Goal: Information Seeking & Learning: Check status

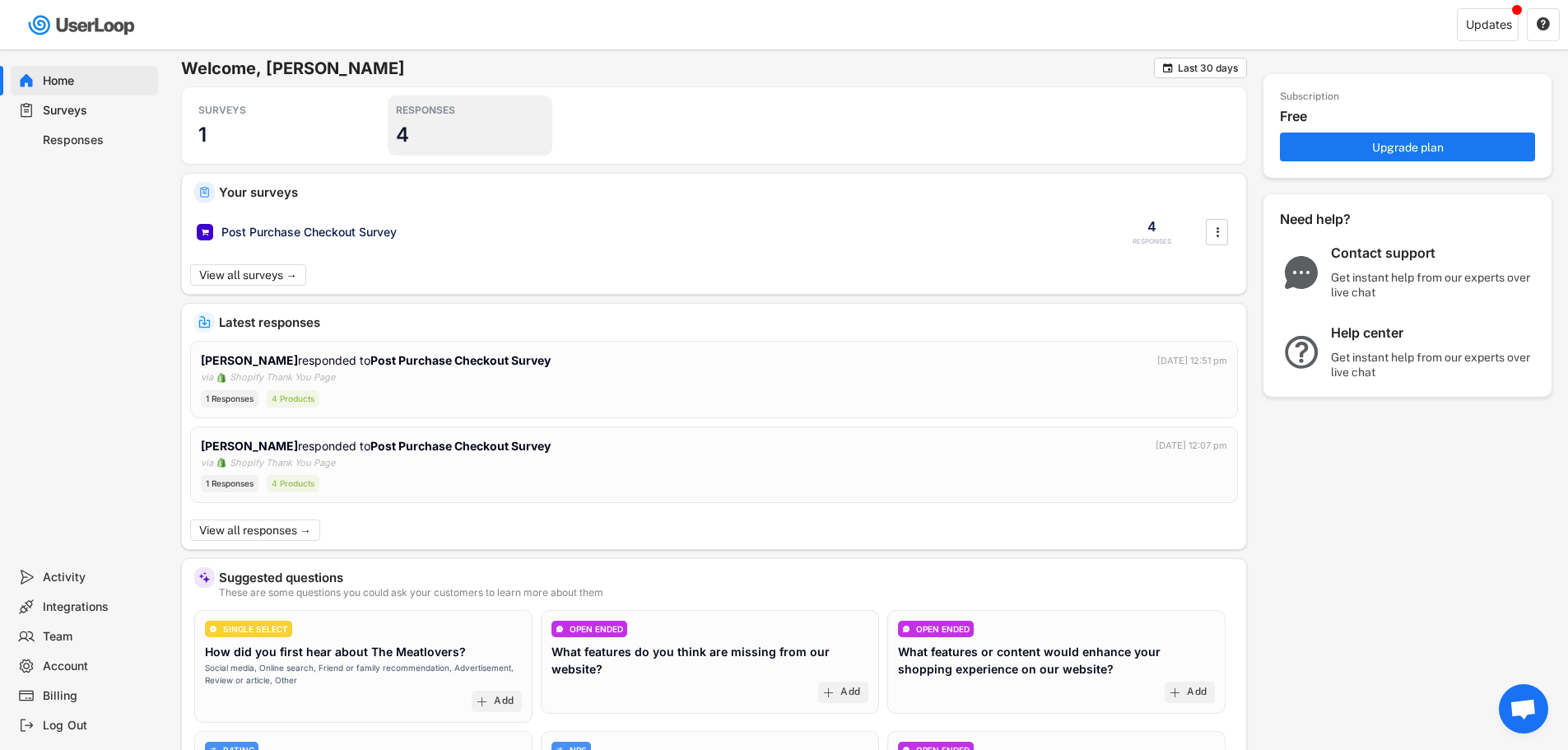
click at [527, 132] on div "RESPONSES 4" at bounding box center [470, 125] width 164 height 60
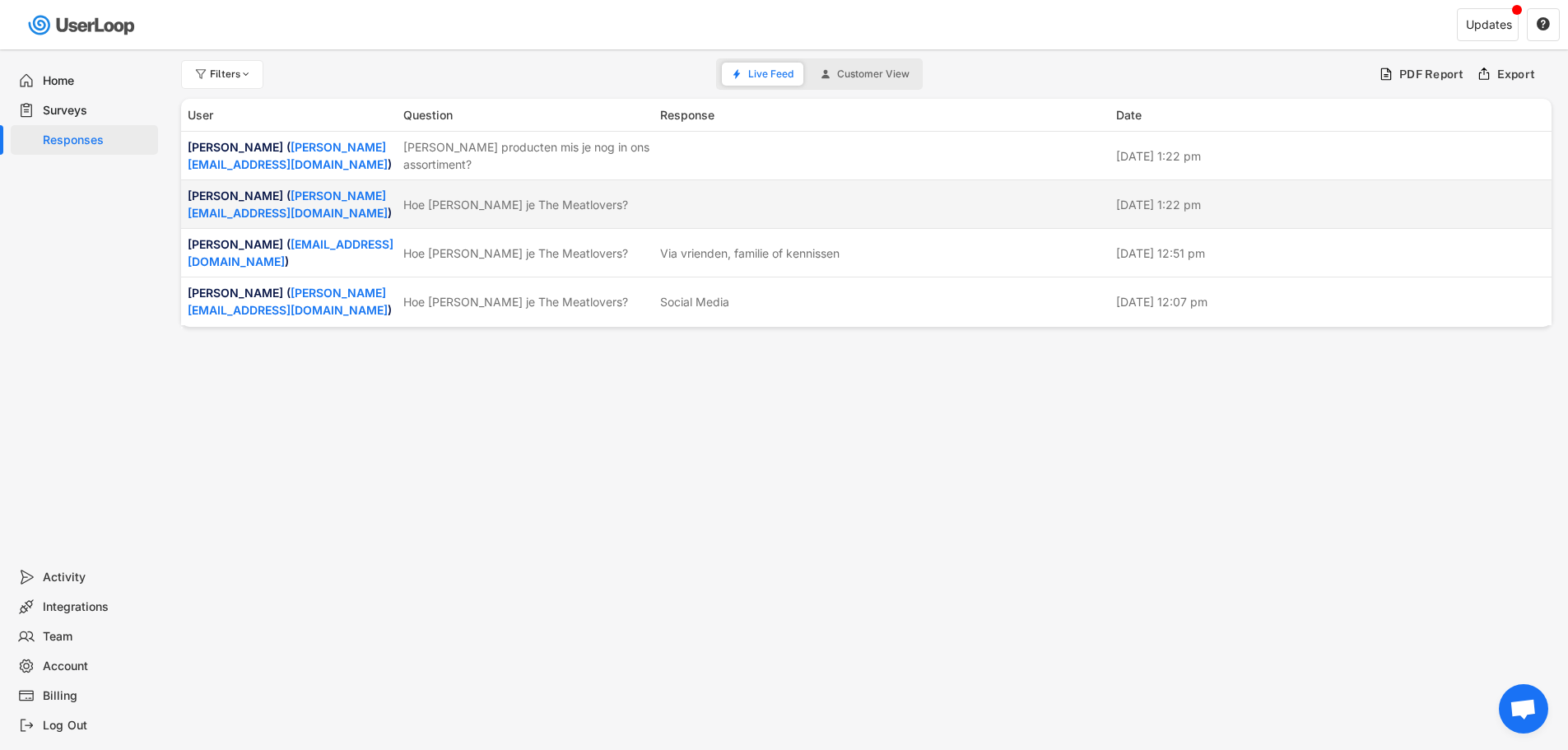
click at [485, 216] on div "[PERSON_NAME] ( [PERSON_NAME][EMAIL_ADDRESS][DOMAIN_NAME] ) Hoe [PERSON_NAME] j…" at bounding box center [866, 204] width 1370 height 48
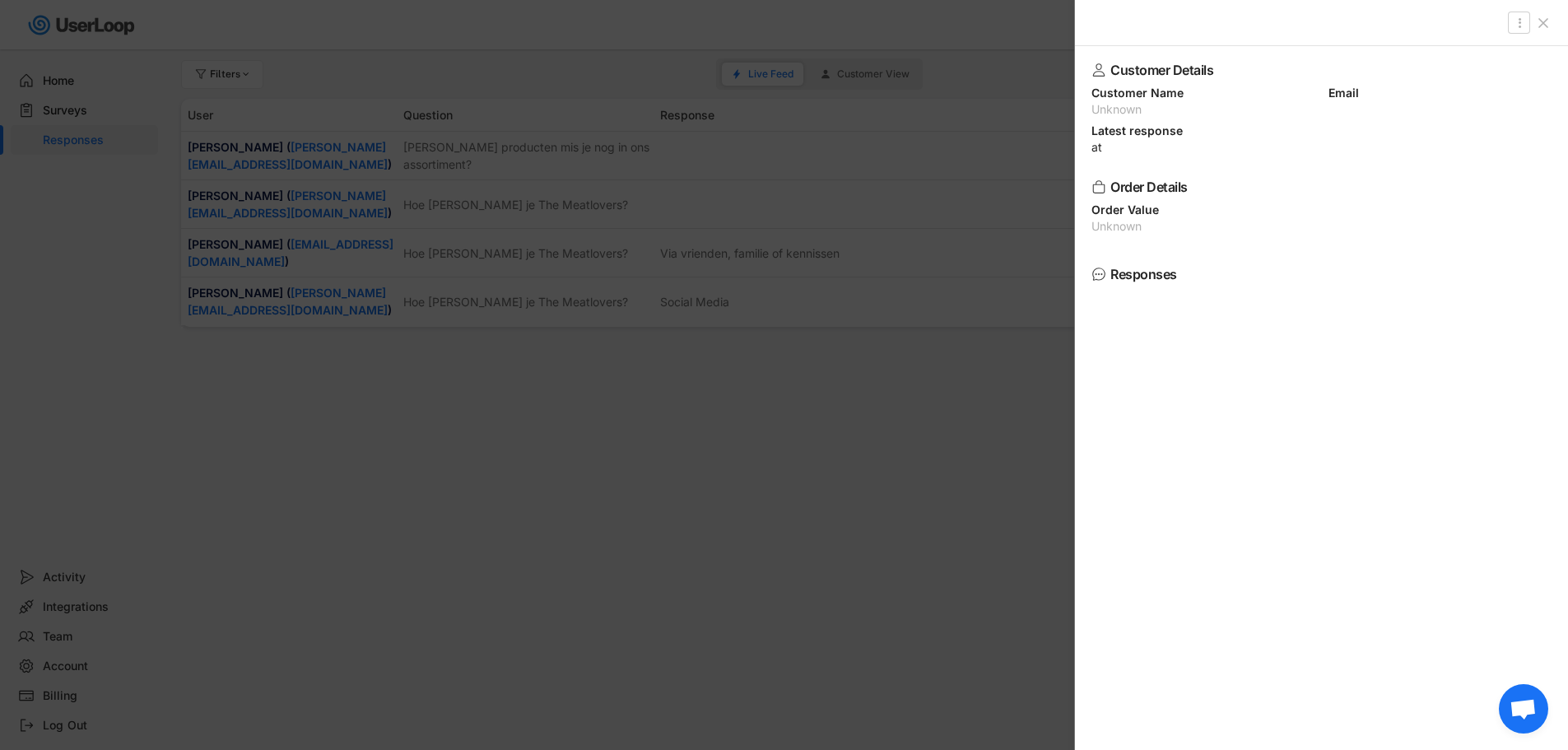
click at [876, 348] on div at bounding box center [784, 375] width 1568 height 750
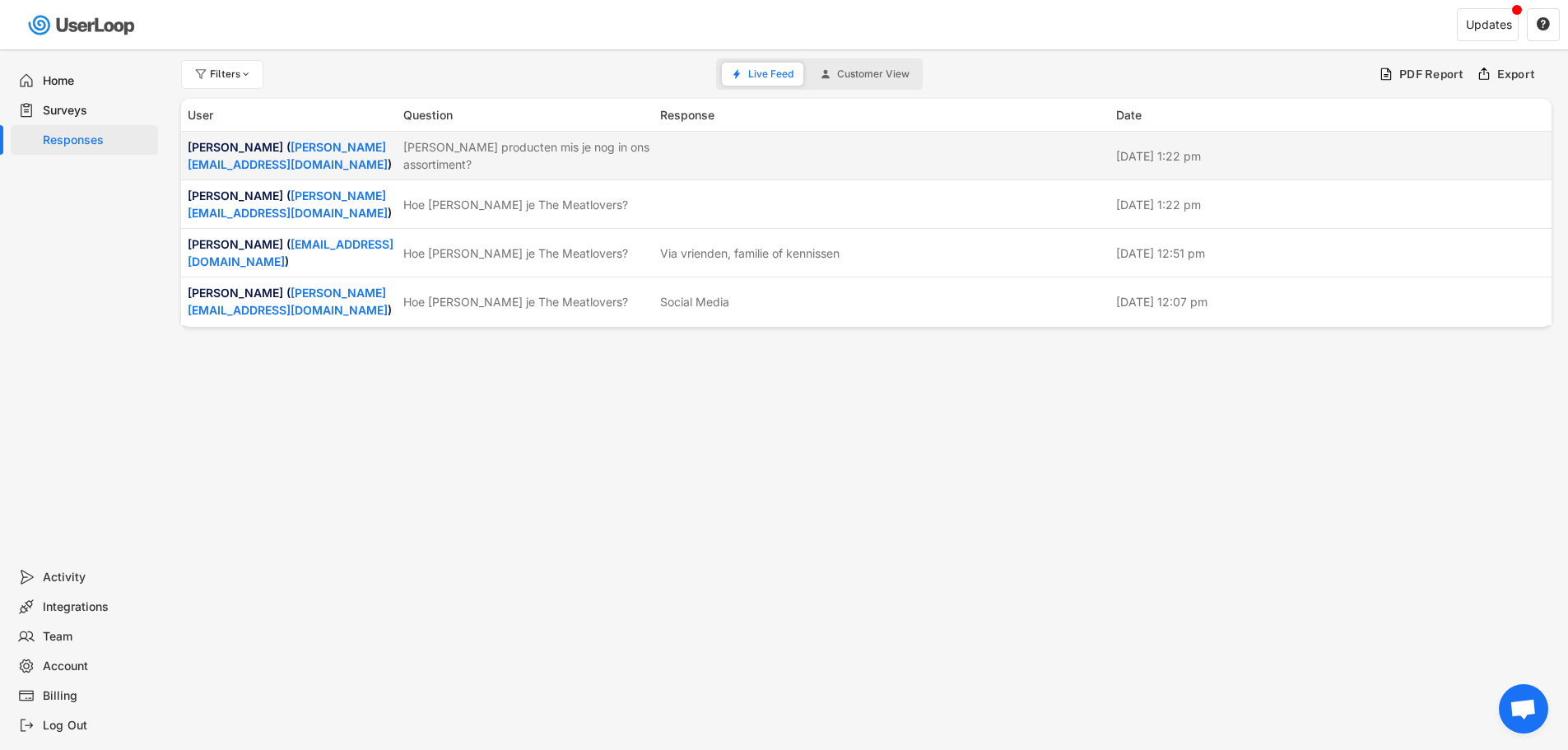
click at [493, 161] on div "[PERSON_NAME] producten mis je nog in ons assortiment?" at bounding box center [526, 155] width 247 height 35
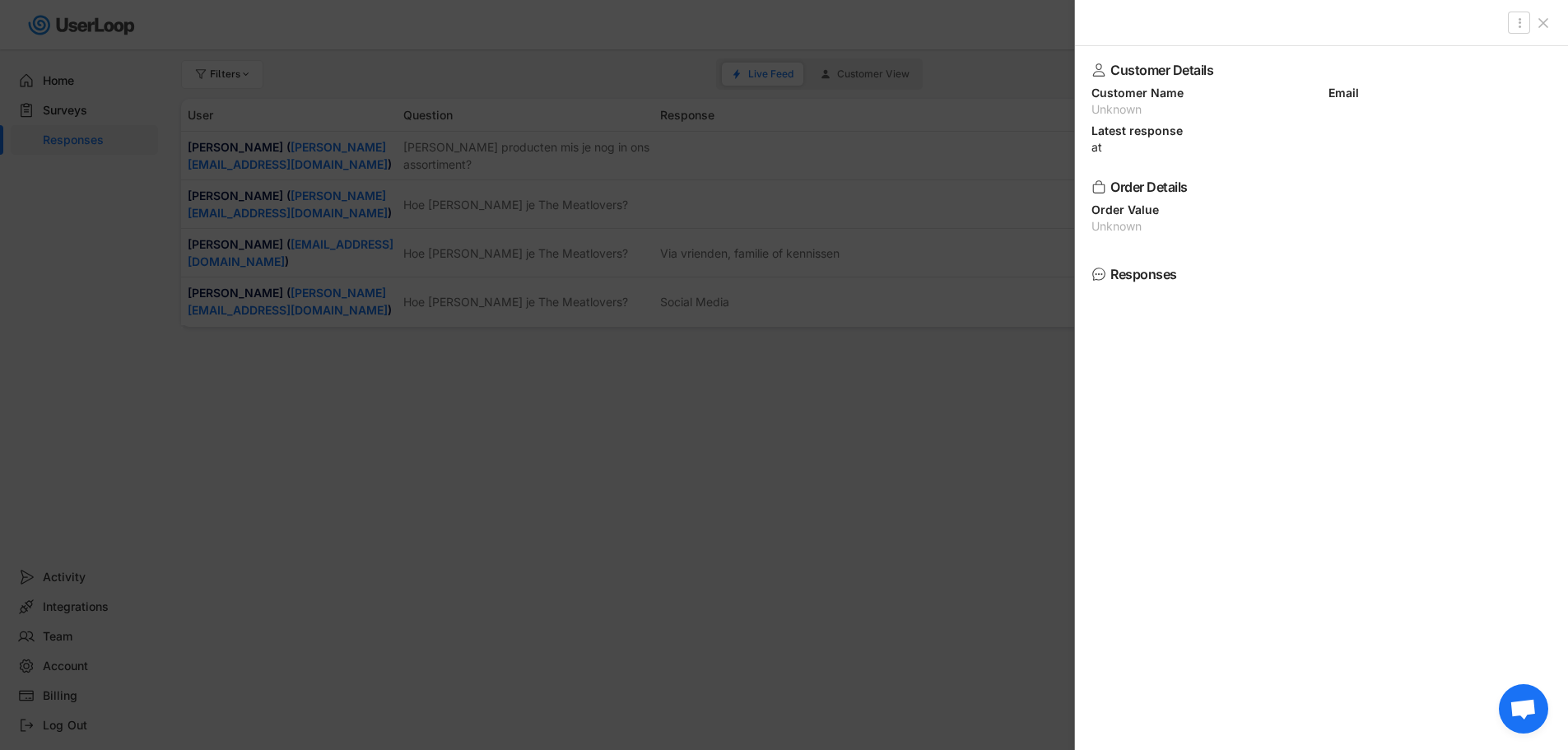
click at [1114, 277] on div "Responses" at bounding box center [1317, 274] width 415 height 13
click at [1089, 278] on div "Customer Details Customer Name Unknown Email Latest response at Order Details O…" at bounding box center [1321, 397] width 493 height 703
click at [850, 352] on div at bounding box center [784, 375] width 1568 height 750
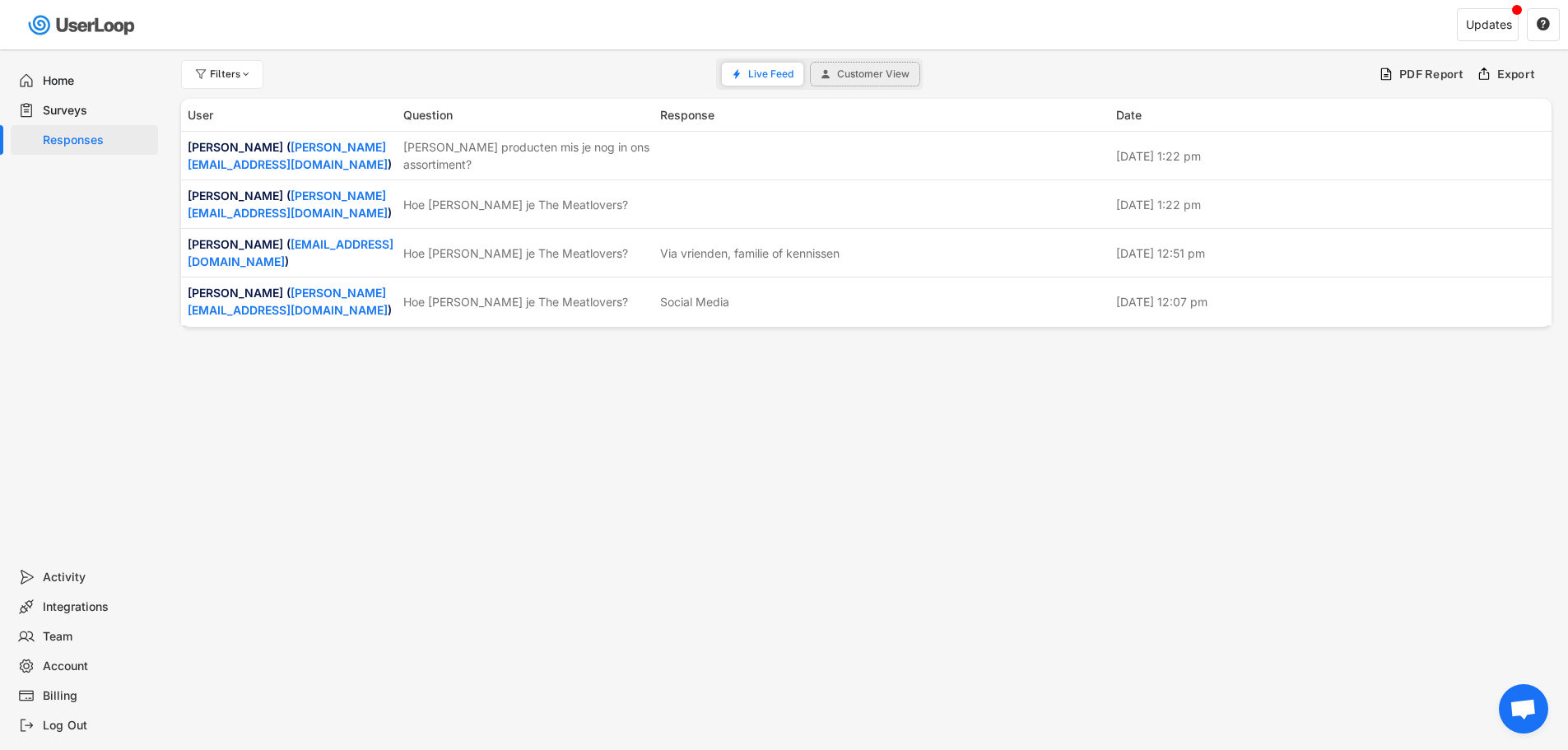
click at [874, 74] on span "Customer View" at bounding box center [873, 74] width 73 height 10
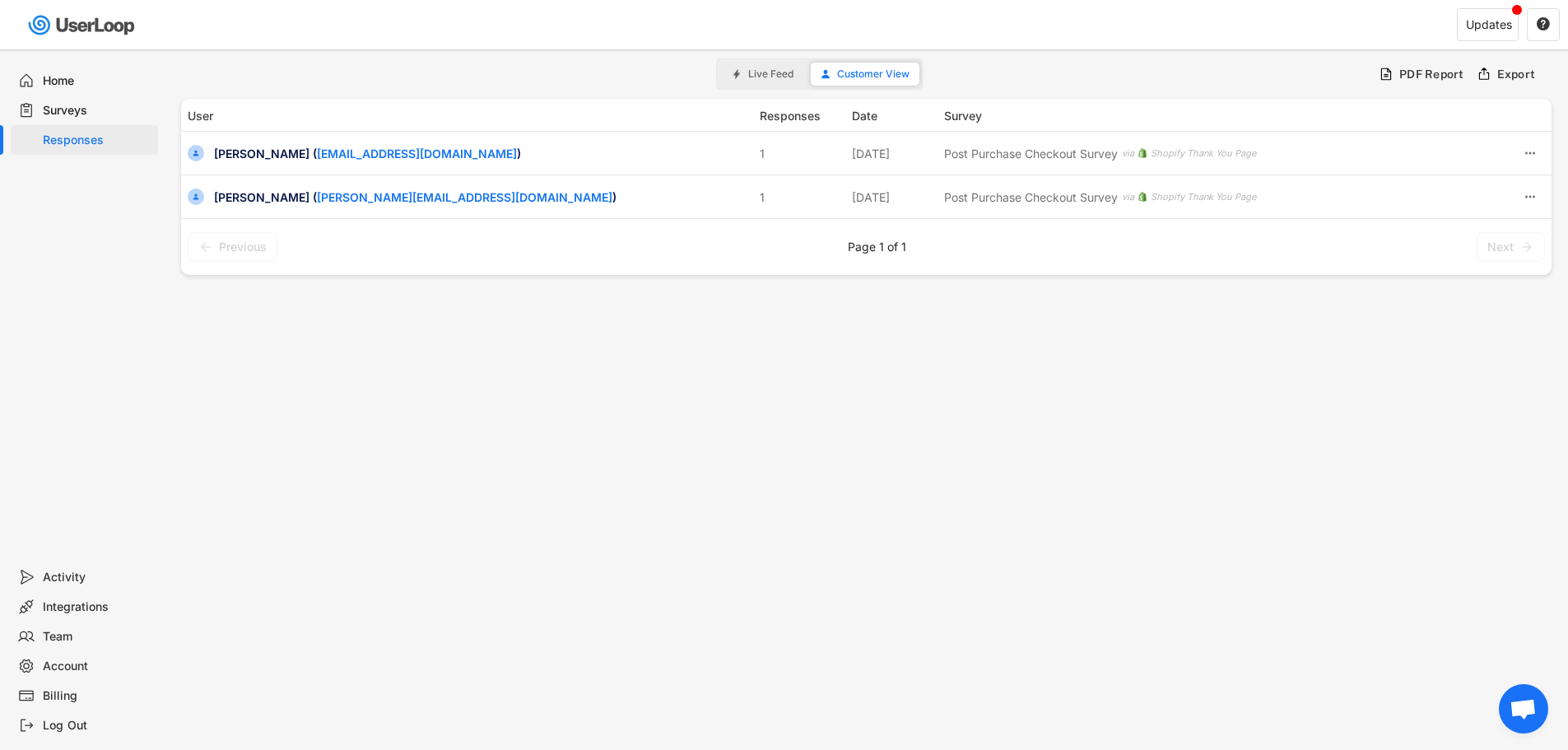
click at [783, 62] on div "Live Feed Customer View" at bounding box center [820, 74] width 207 height 31
click at [782, 75] on span "Live Feed" at bounding box center [771, 74] width 46 height 10
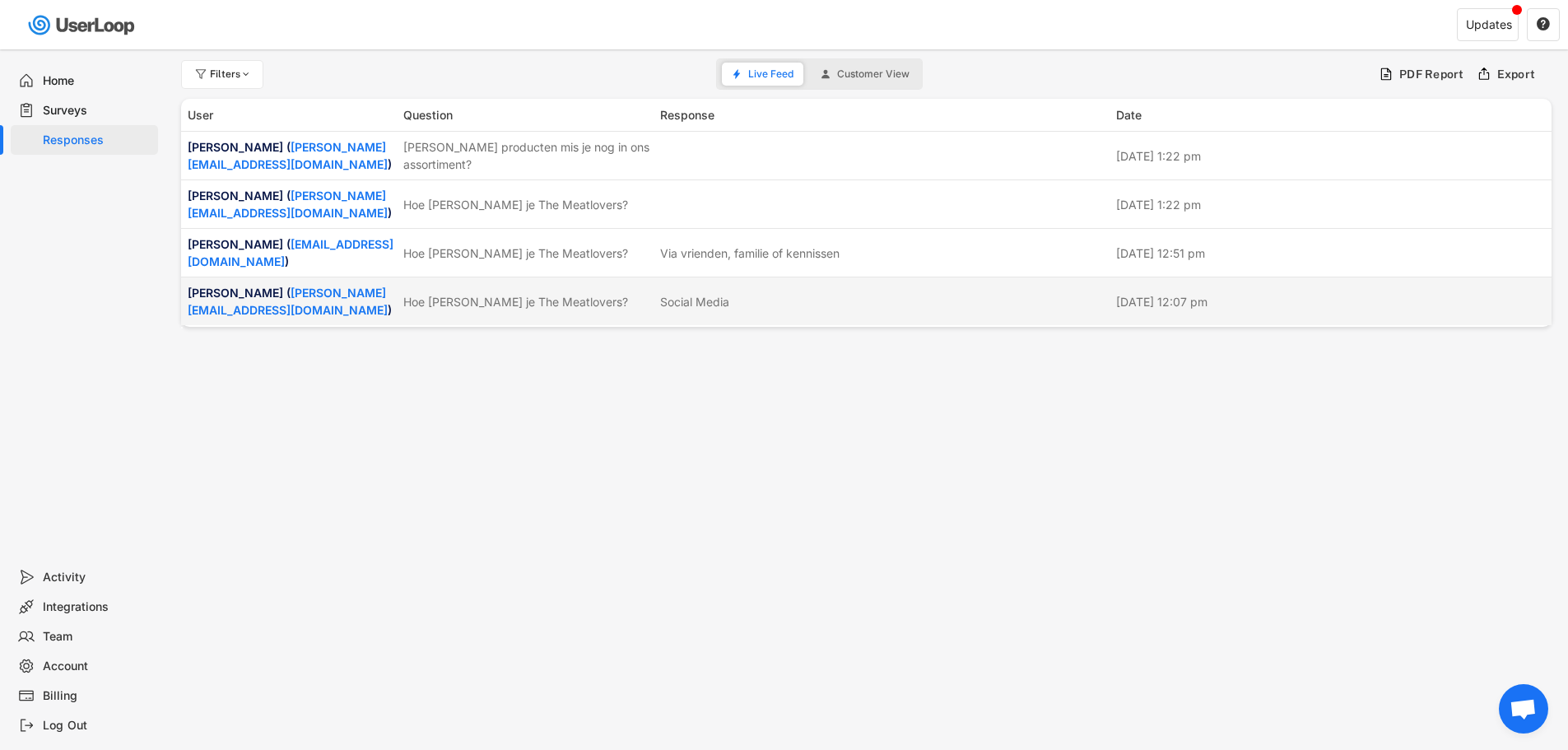
click at [810, 306] on div "Social Media" at bounding box center [882, 301] width 446 height 17
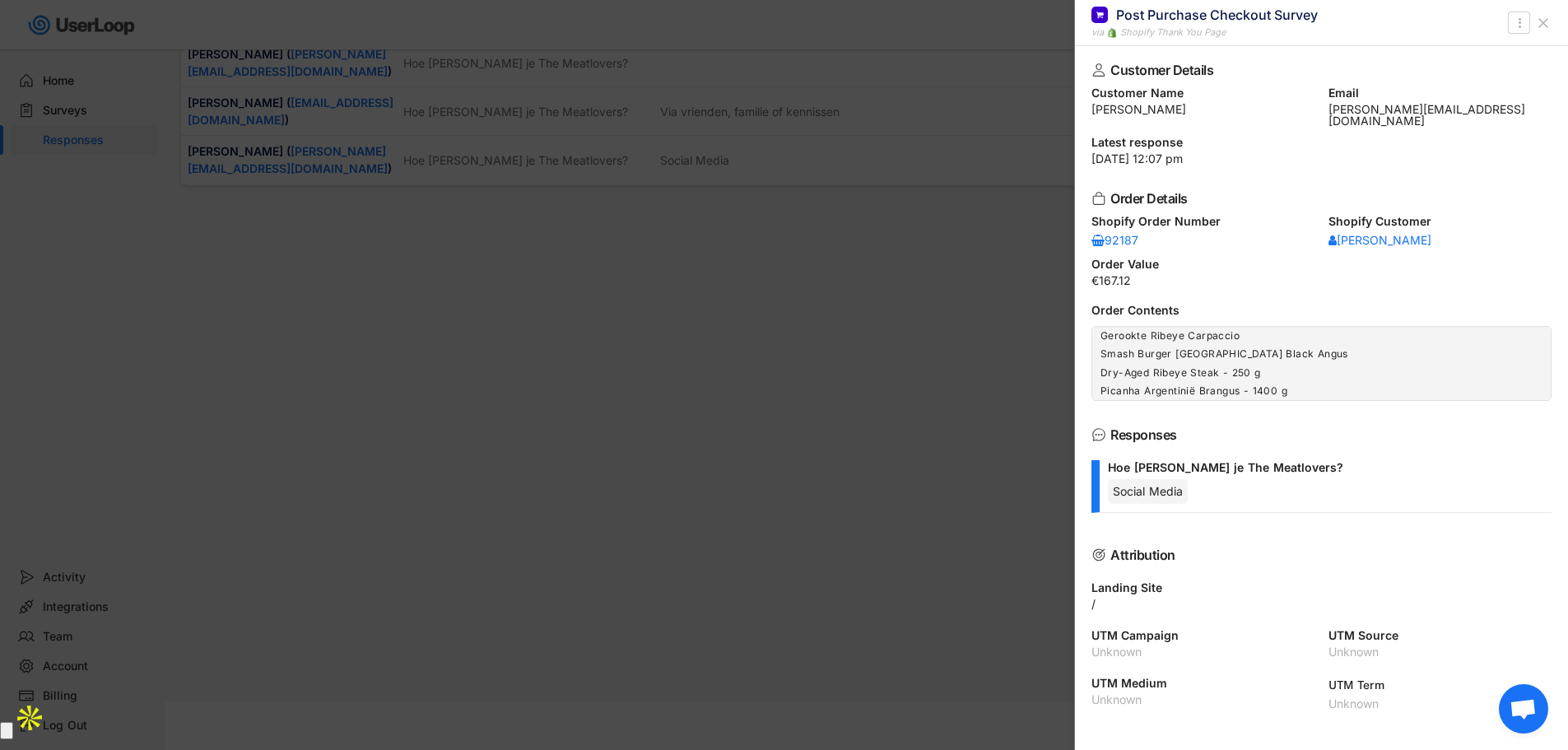
scroll to position [142, 0]
click at [803, 305] on div at bounding box center [784, 375] width 1568 height 750
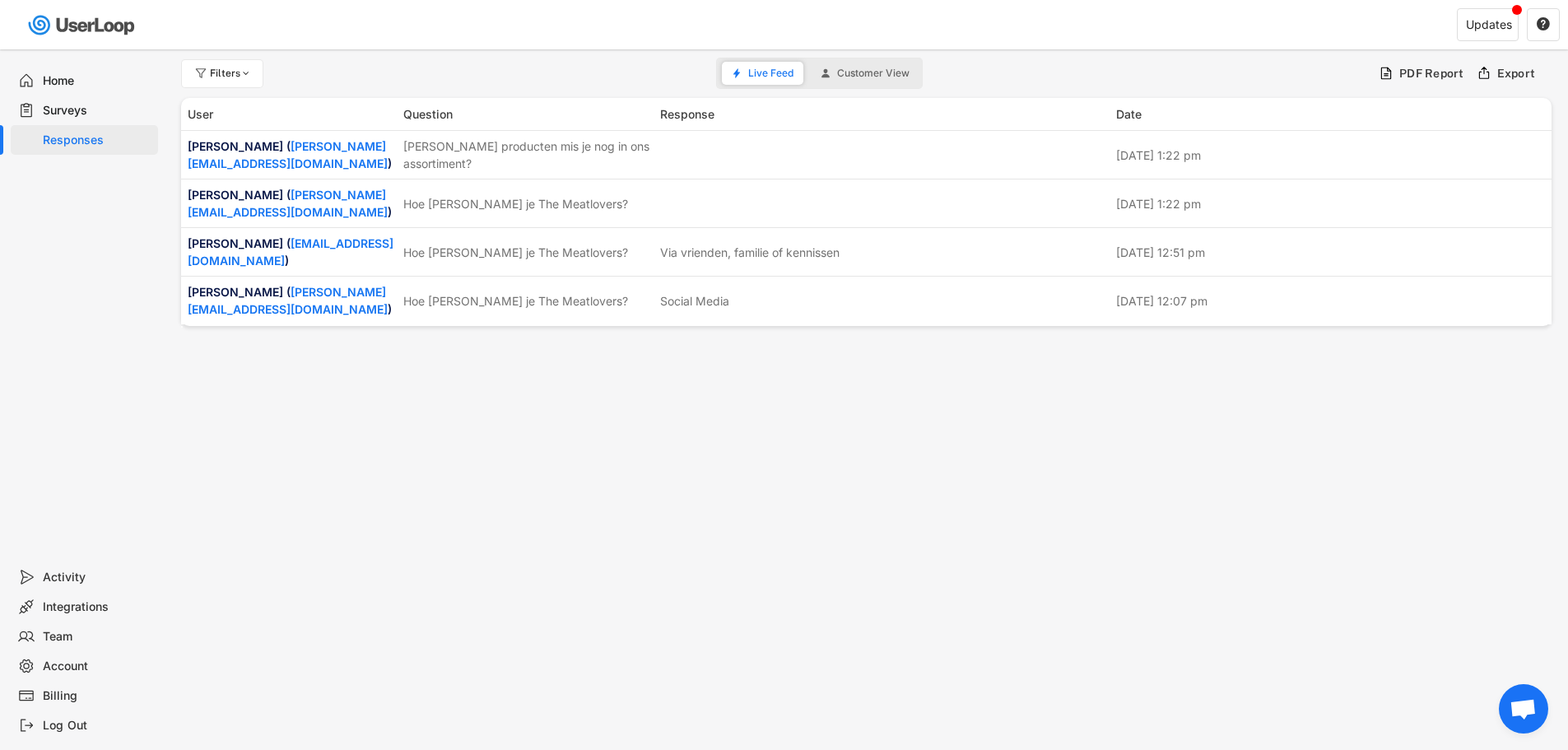
scroll to position [0, 0]
click at [70, 110] on div "Surveys" at bounding box center [97, 110] width 108 height 16
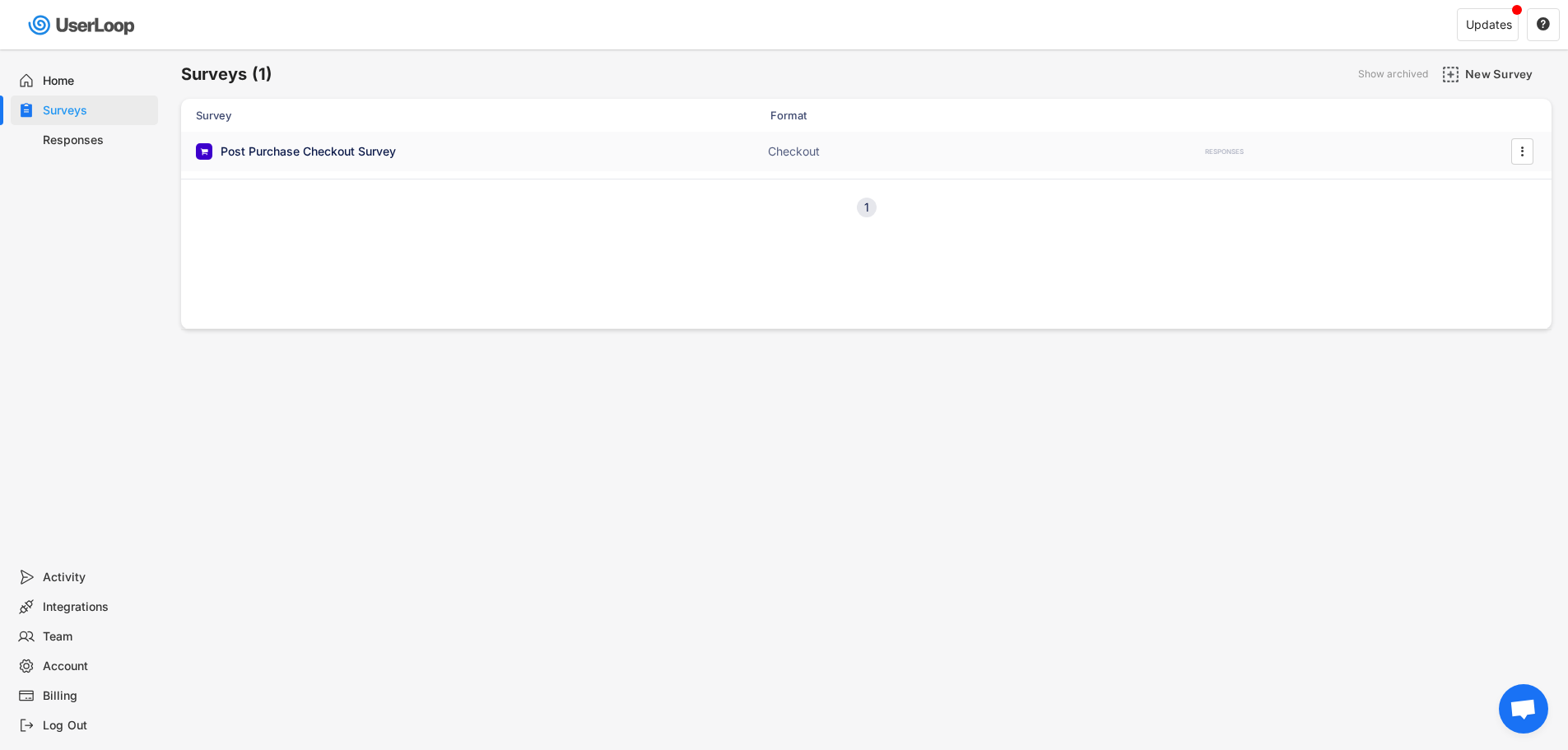
click at [291, 149] on div "Post Purchase Checkout Survey" at bounding box center [308, 151] width 175 height 17
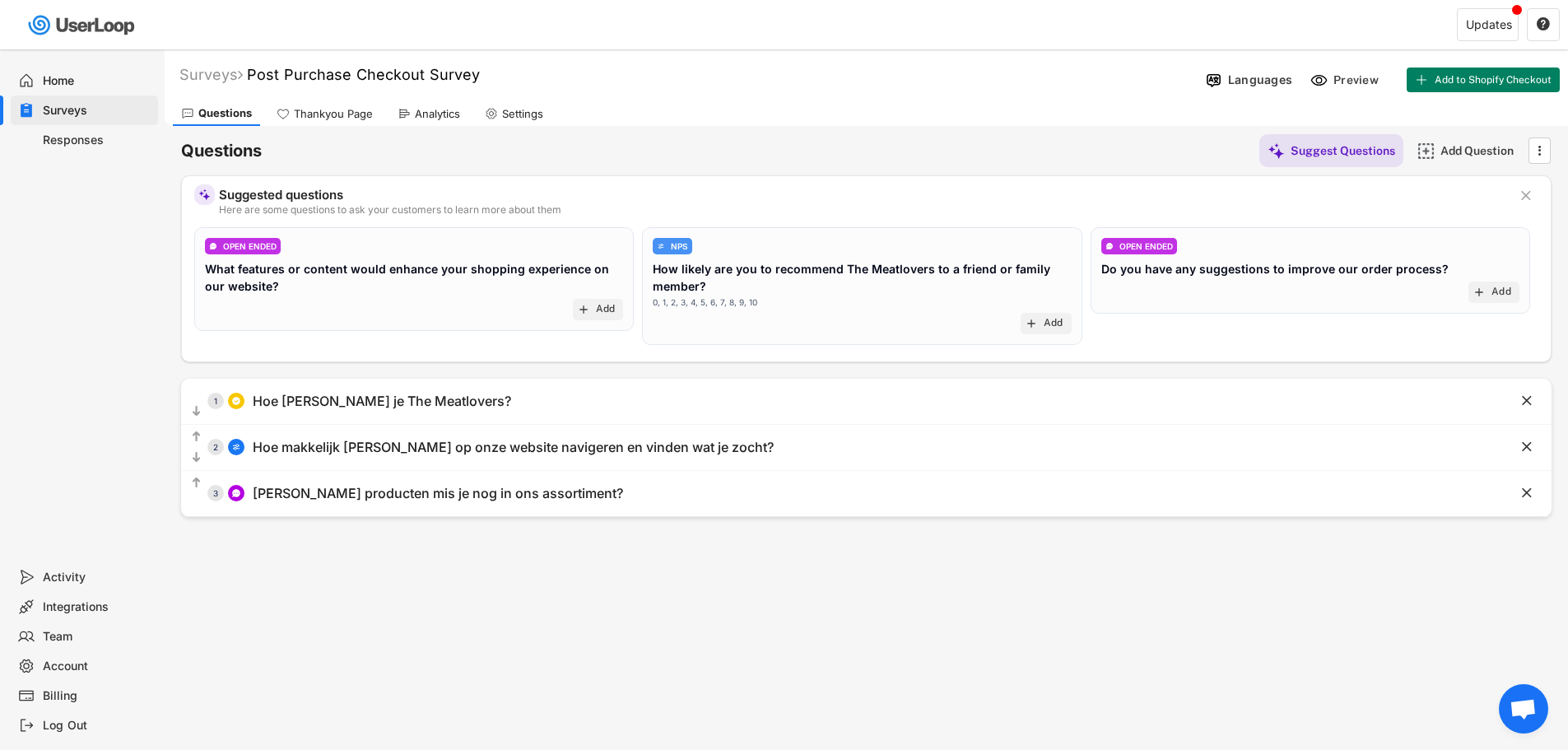
click at [65, 133] on div "Responses" at bounding box center [97, 140] width 108 height 16
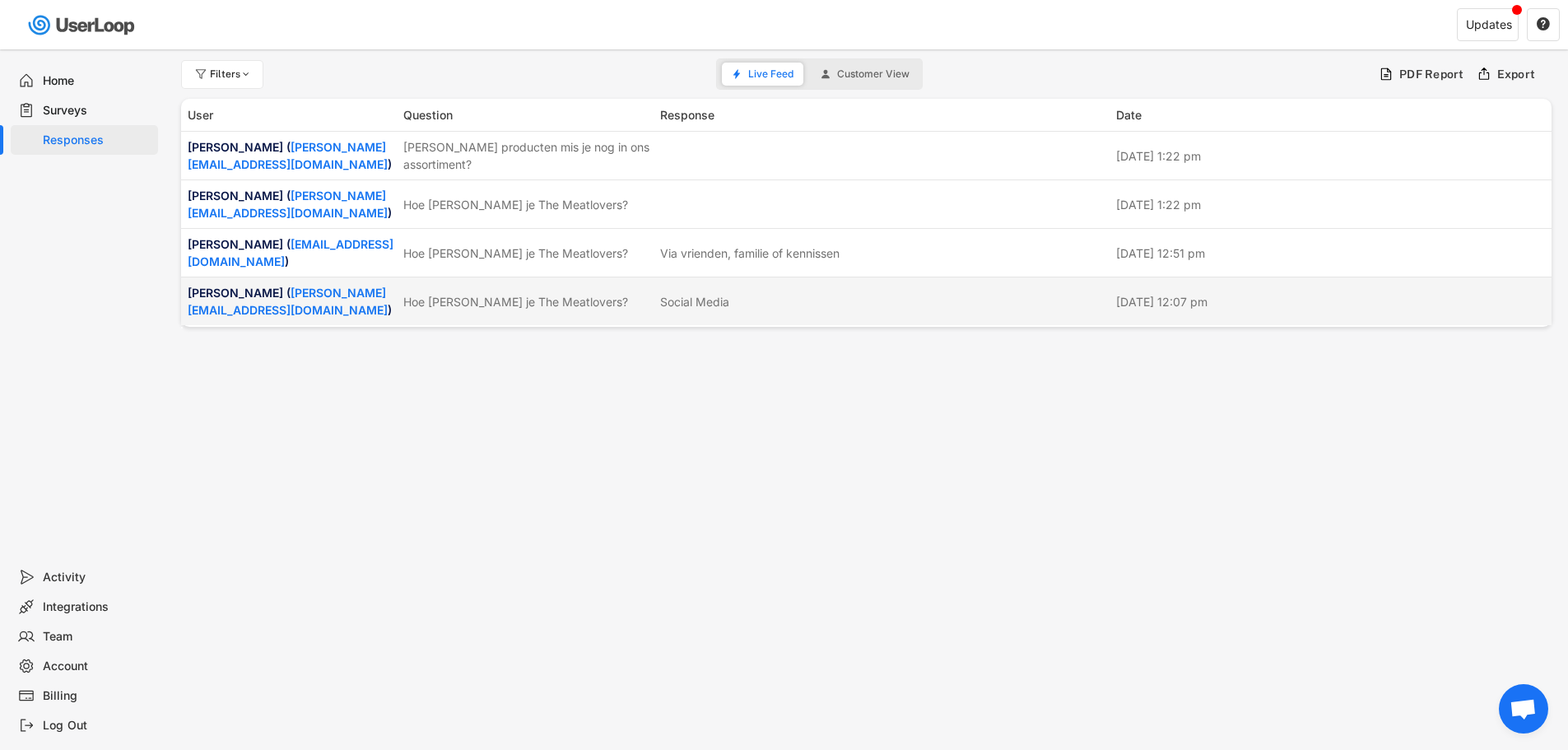
click at [800, 307] on div "Social Media" at bounding box center [882, 301] width 446 height 17
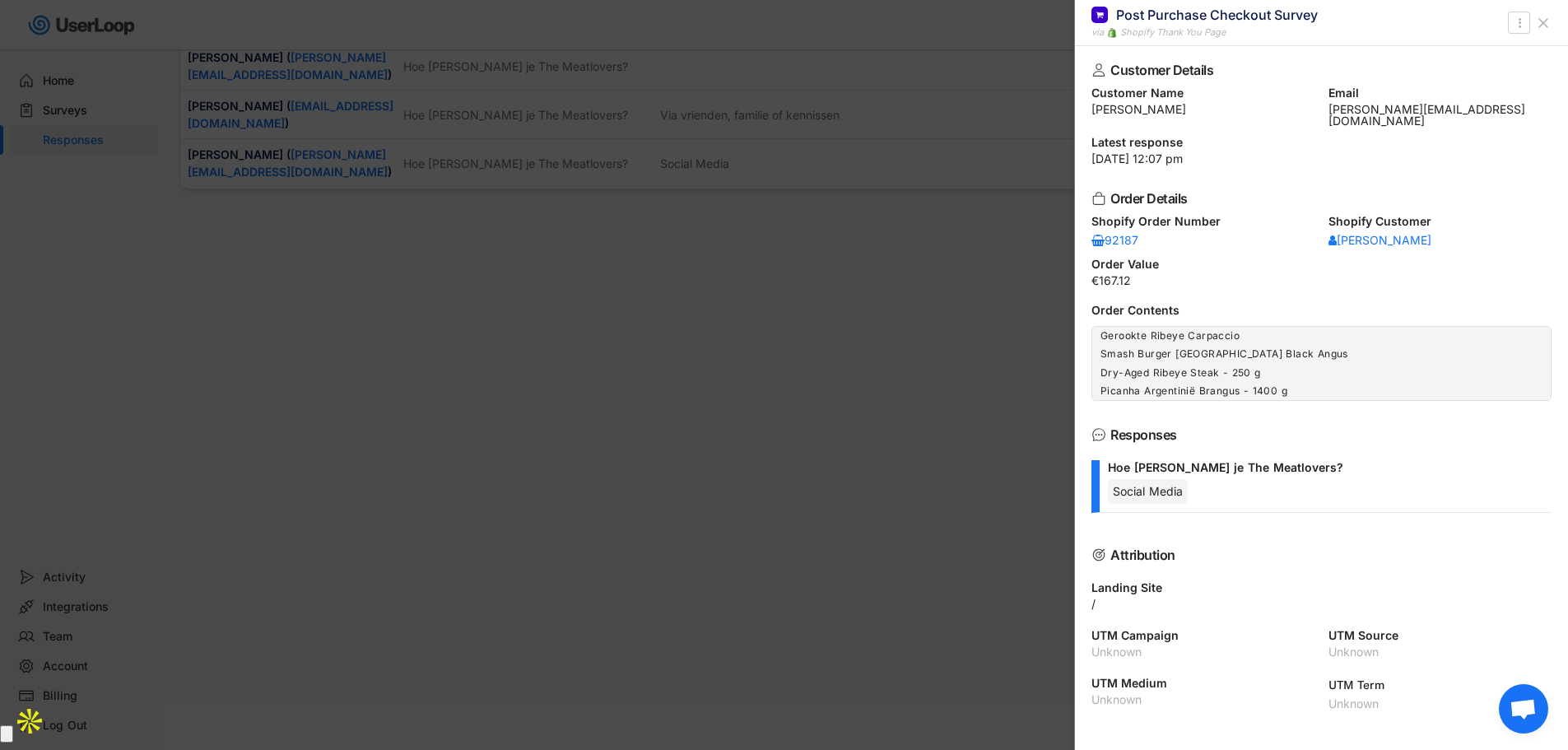
scroll to position [142, 0]
click at [750, 304] on div at bounding box center [784, 375] width 1568 height 750
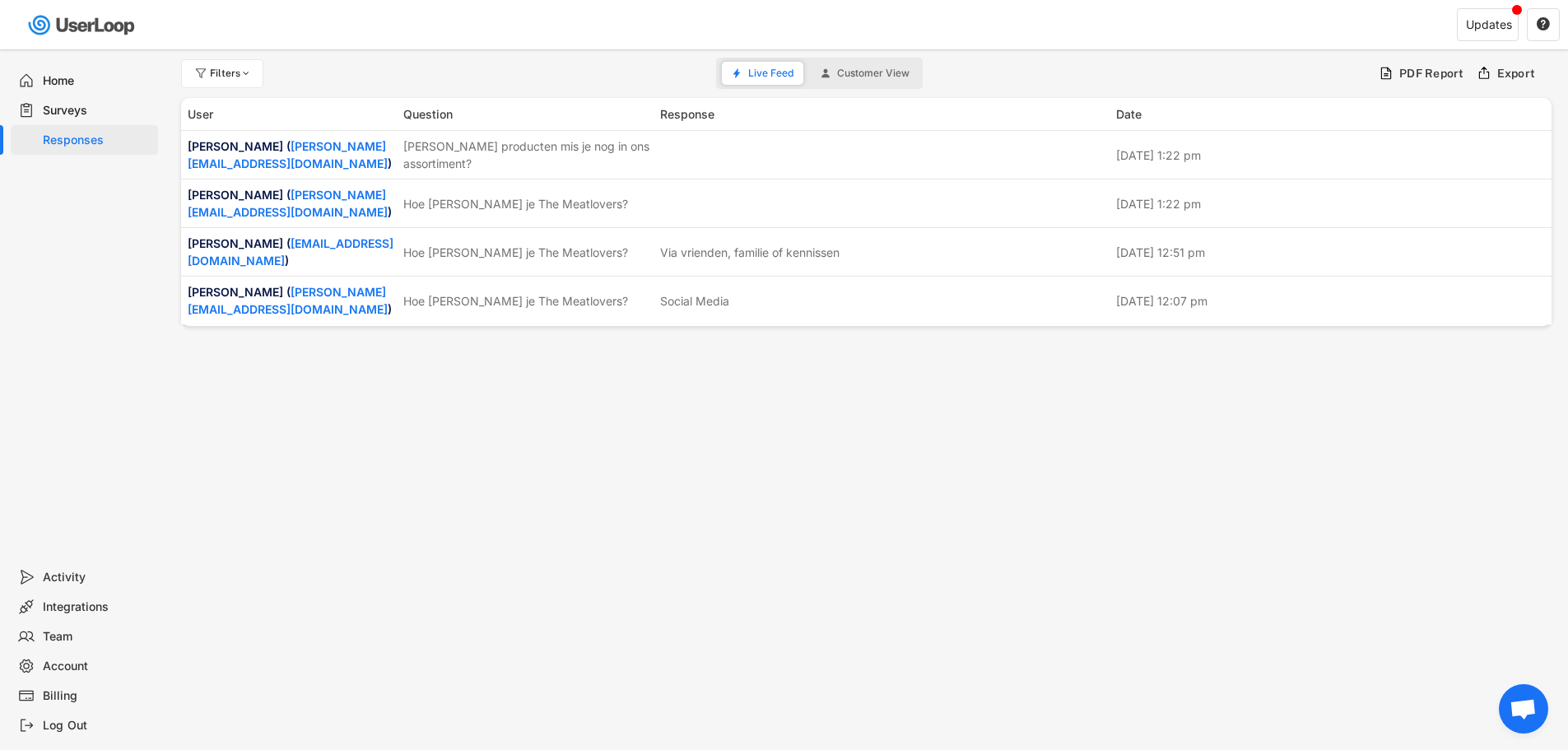
scroll to position [0, 0]
click at [842, 77] on span "Customer View" at bounding box center [873, 74] width 73 height 10
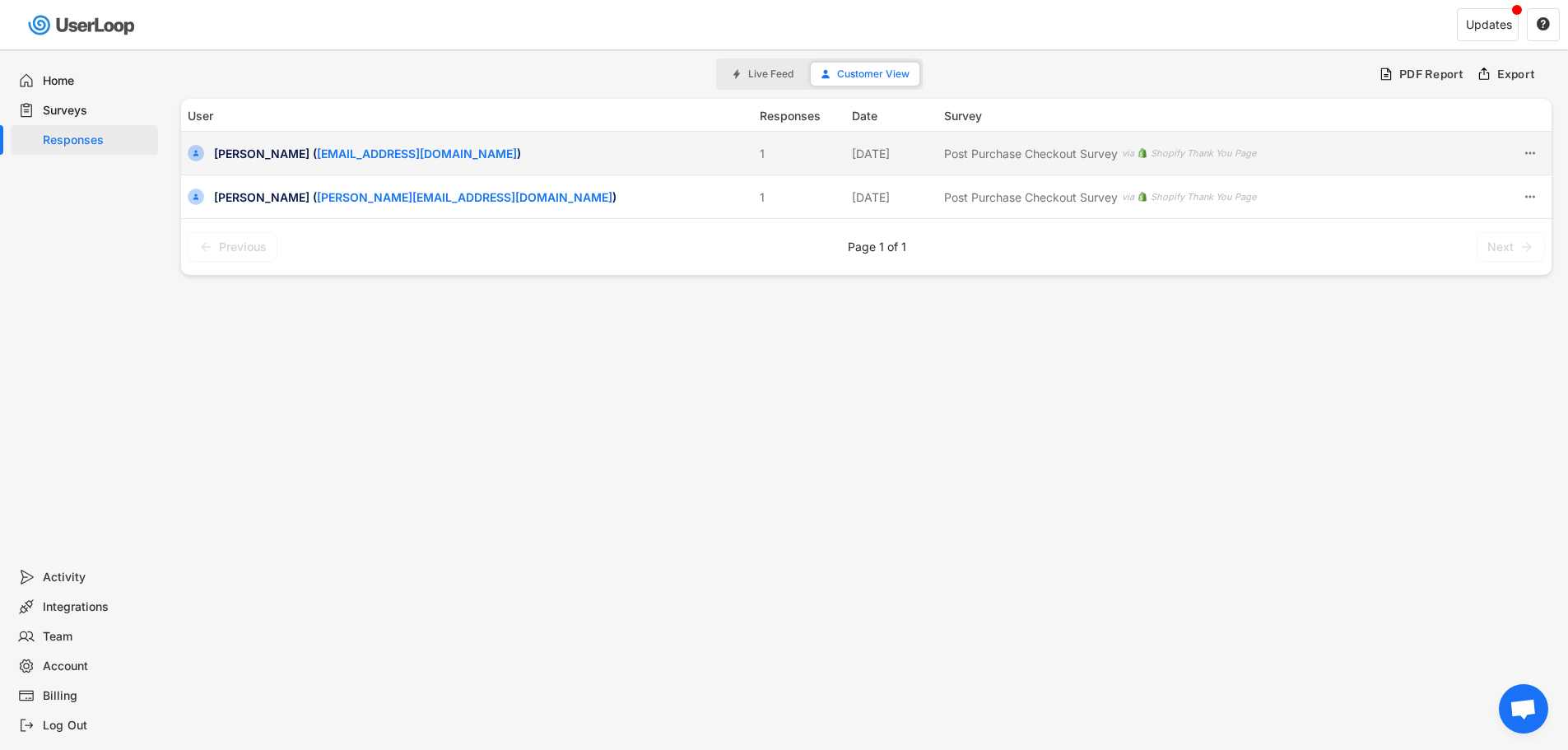
click at [778, 166] on div "[PERSON_NAME] ( [EMAIL_ADDRESS][DOMAIN_NAME] ) 1 [DATE] Post Purchase Checkout …" at bounding box center [866, 152] width 1370 height 43
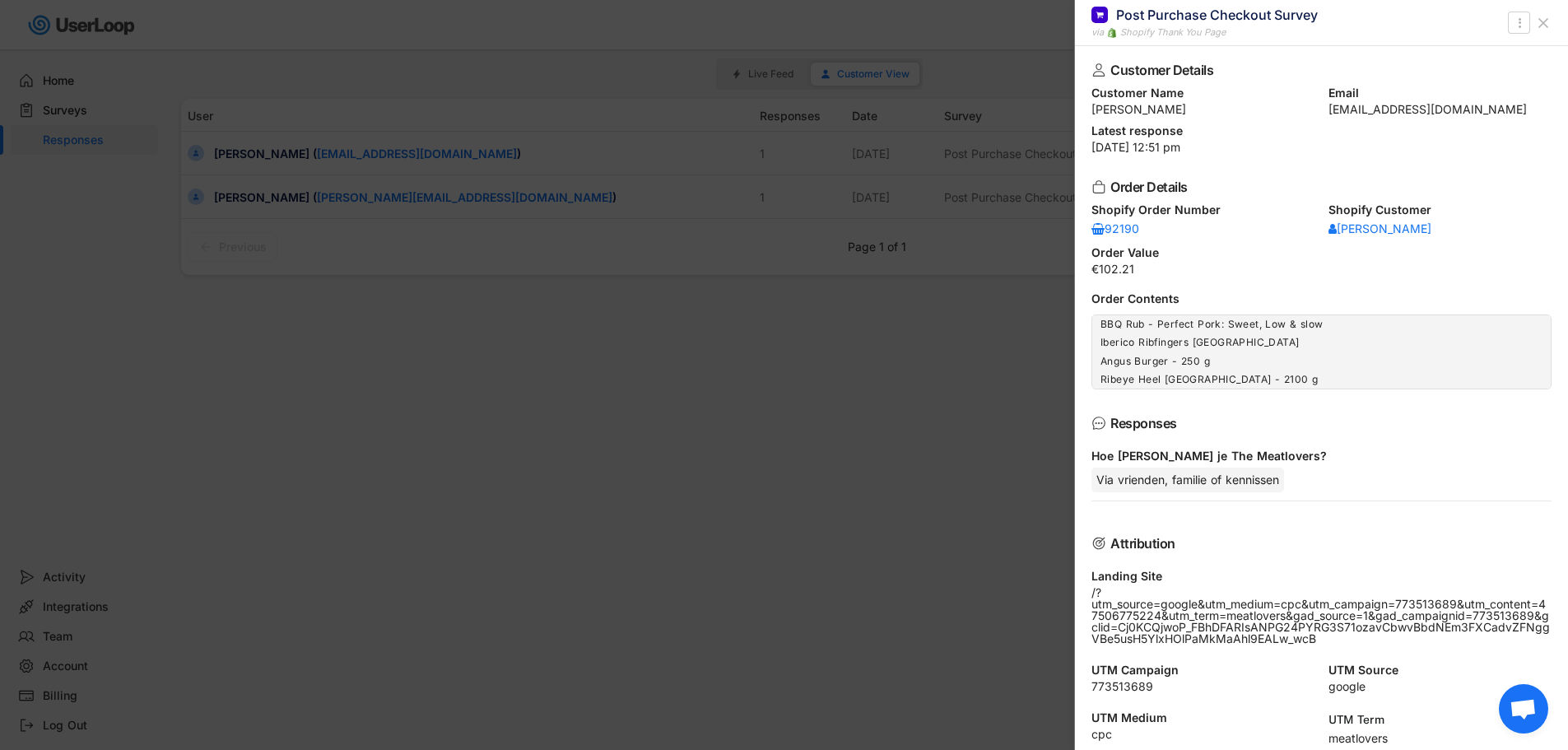
scroll to position [11, 0]
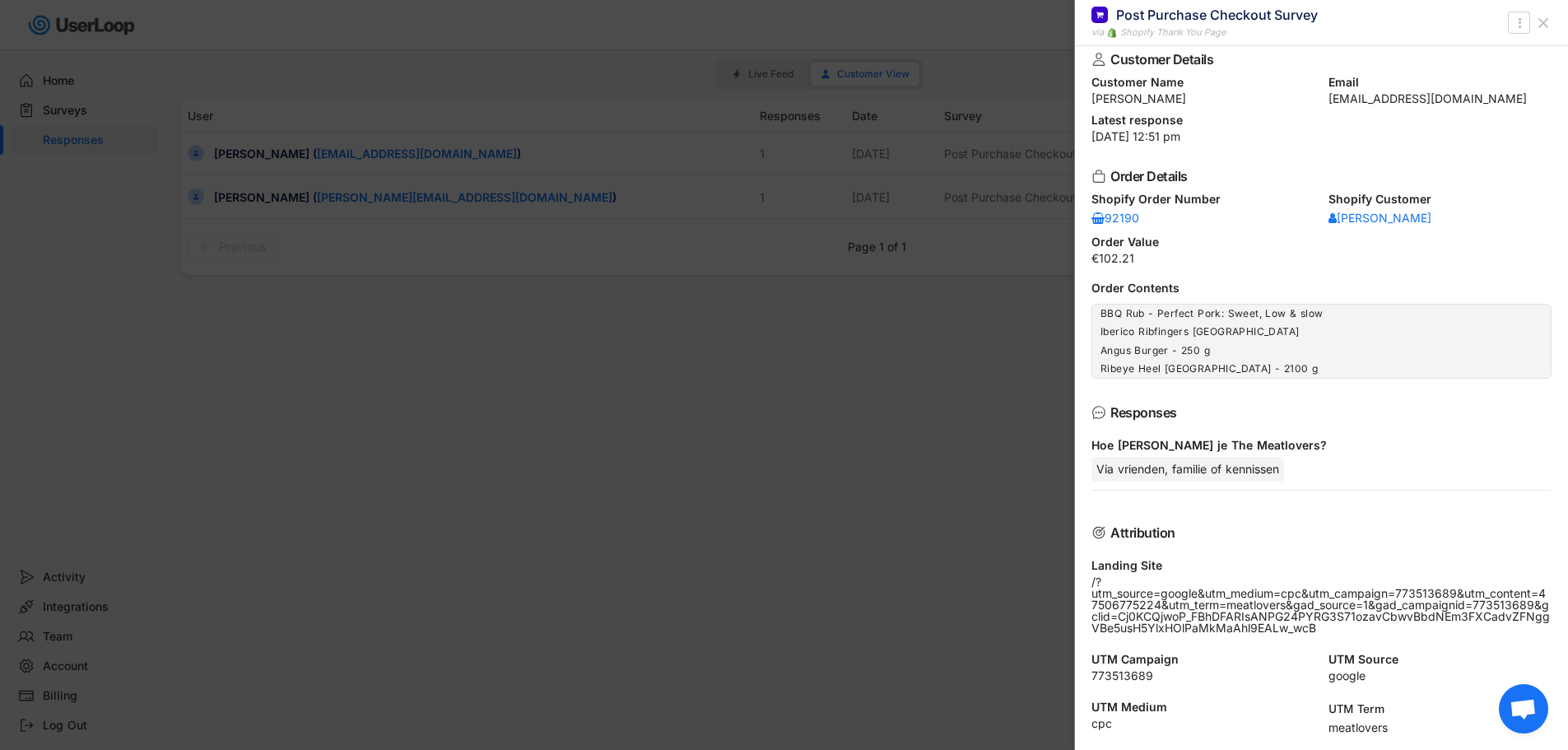
click at [1370, 549] on div "Attribution Landing Site /?utm_source=google&utm_medium=cpc&utm_campaign=773513…" at bounding box center [1321, 629] width 460 height 207
click at [569, 355] on div at bounding box center [784, 375] width 1568 height 750
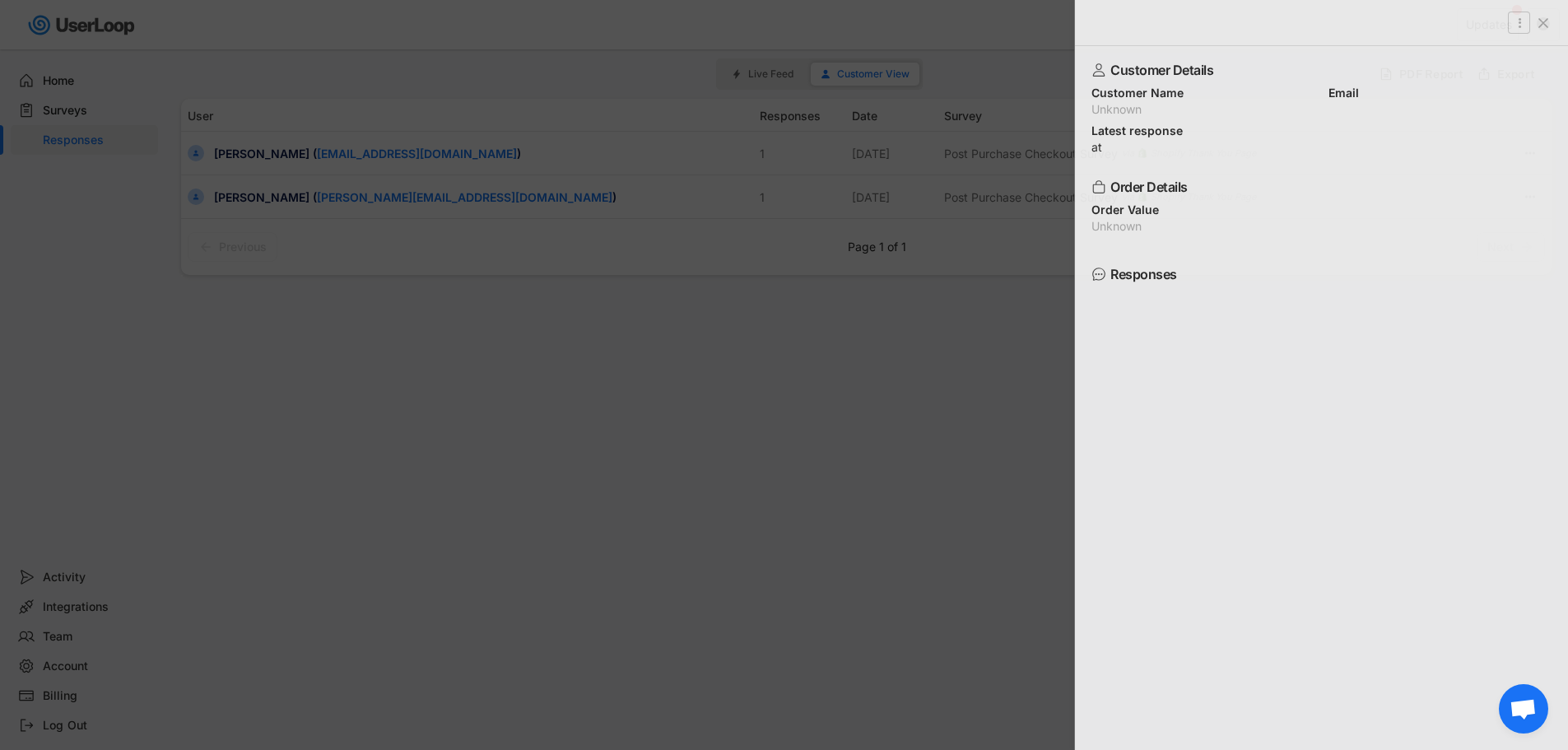
scroll to position [0, 0]
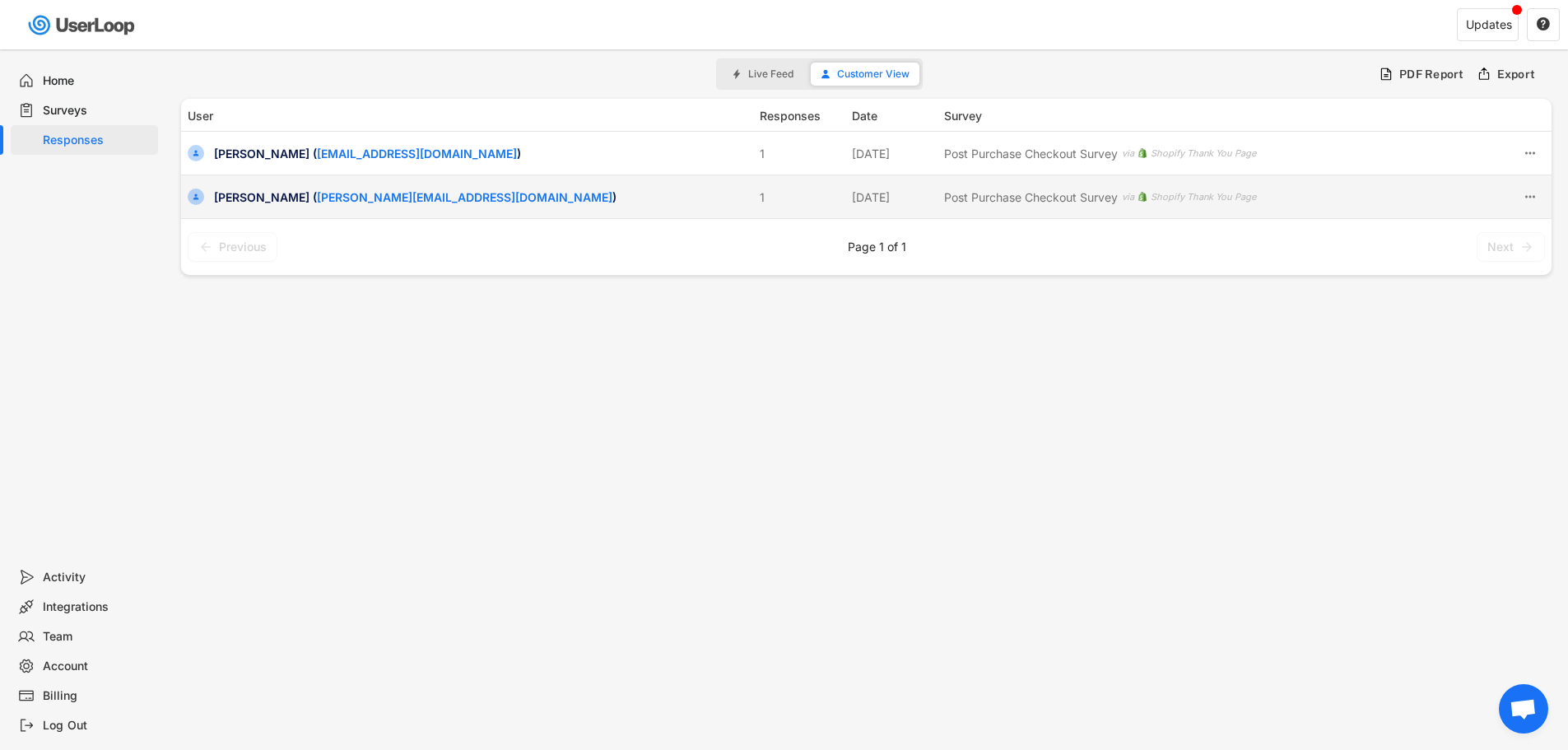
click at [666, 188] on div "[PERSON_NAME] ( [PERSON_NAME][EMAIL_ADDRESS][DOMAIN_NAME] )" at bounding box center [482, 196] width 536 height 17
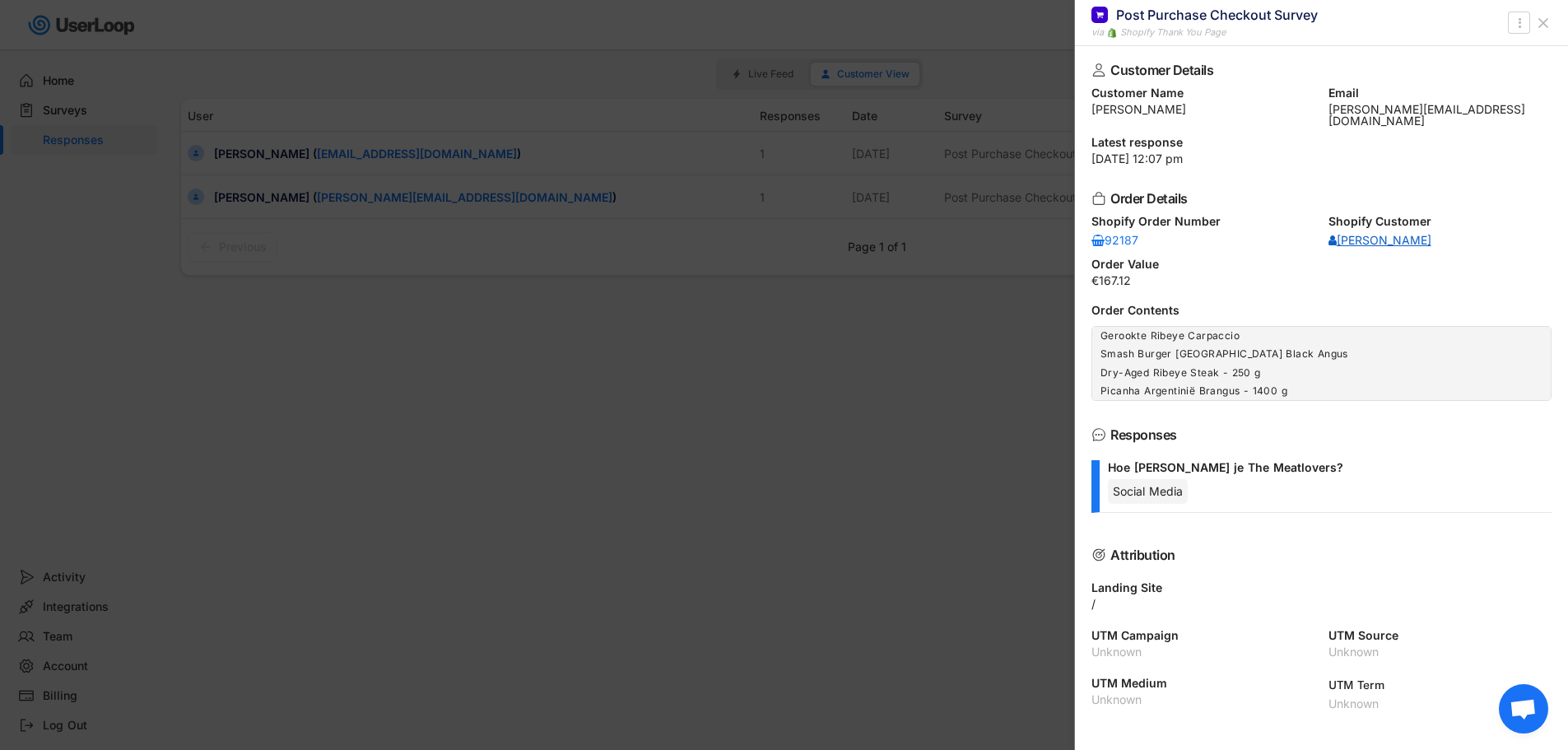
click at [1347, 235] on div "[PERSON_NAME]" at bounding box center [1379, 241] width 102 height 12
